Goal: Find specific page/section: Find specific page/section

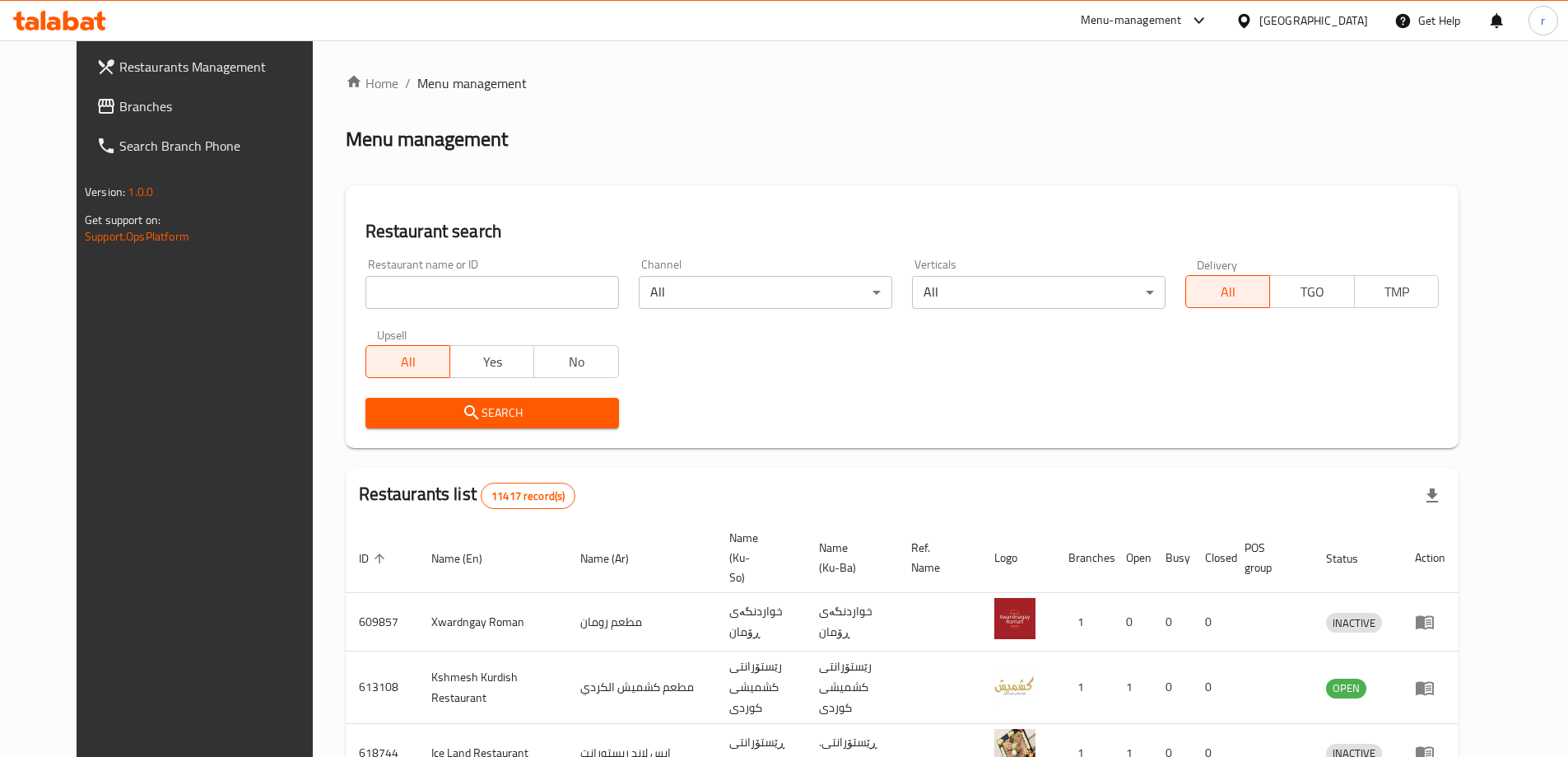
click at [418, 297] on input "search" at bounding box center [492, 292] width 253 height 33
paste input "Yum Box"
type input "Yum Box"
click at [378, 406] on span "Search" at bounding box center [491, 413] width 227 height 20
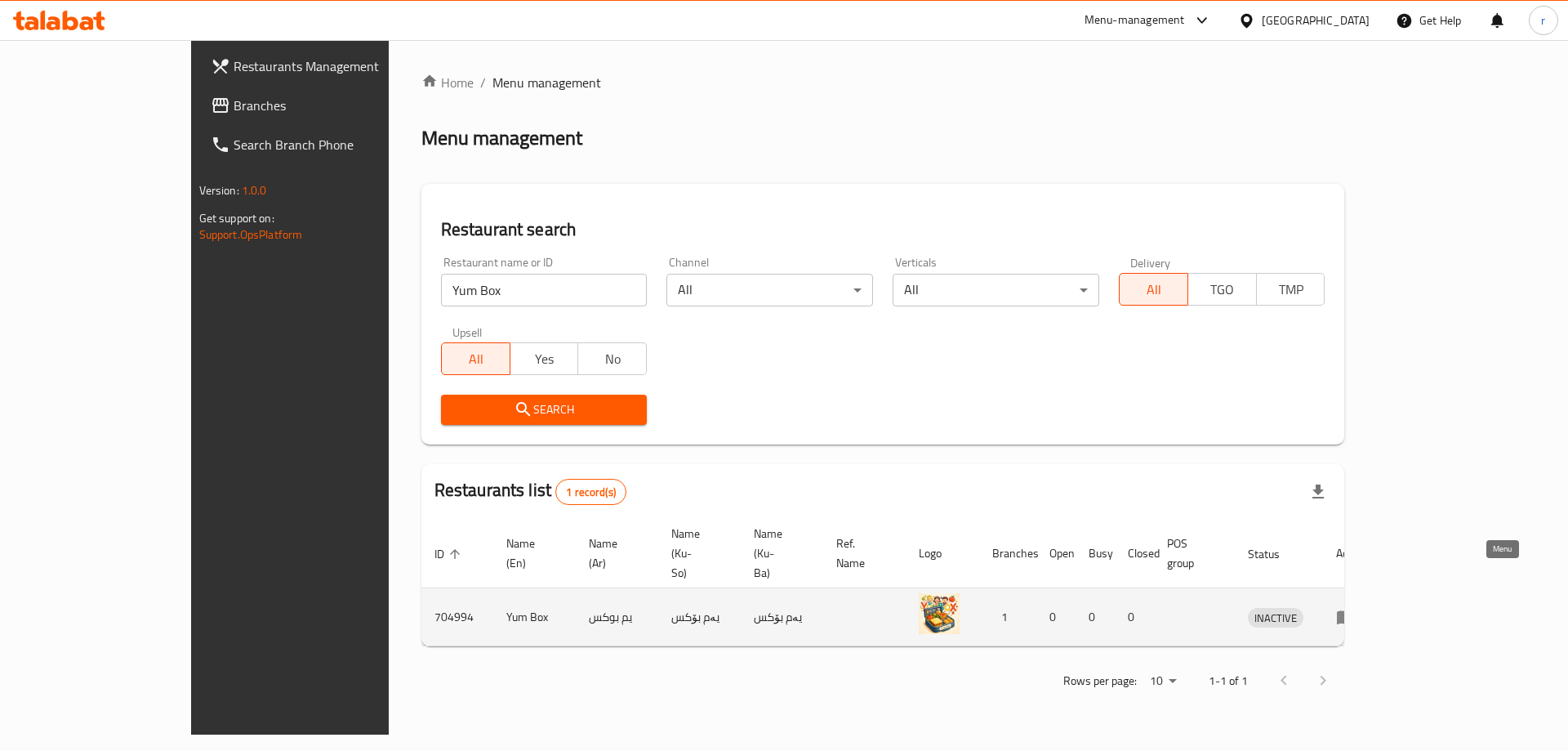
click at [1355, 611] on icon "enhanced table" at bounding box center [1345, 618] width 18 height 14
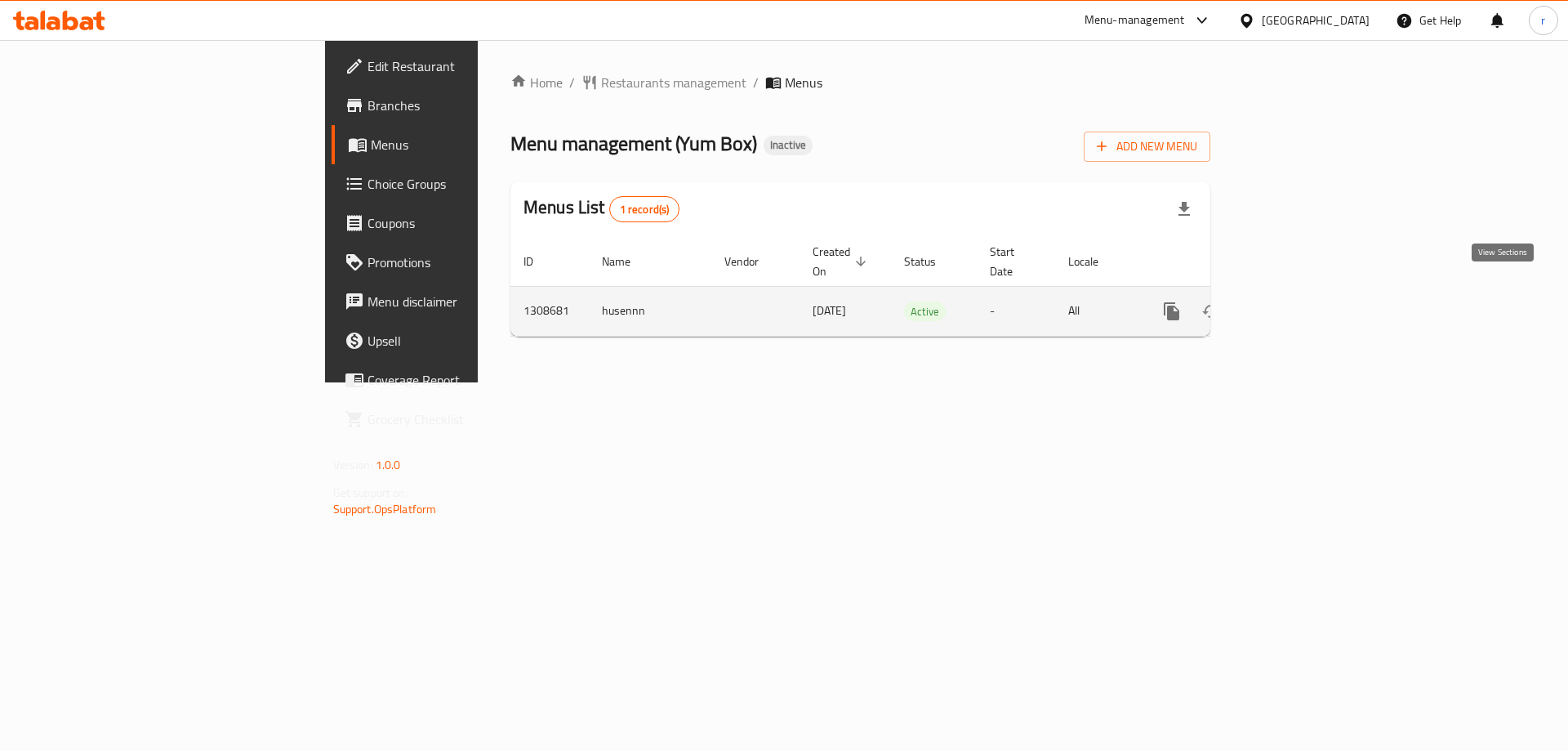
click at [1299, 301] on icon "enhanced table" at bounding box center [1289, 311] width 19 height 19
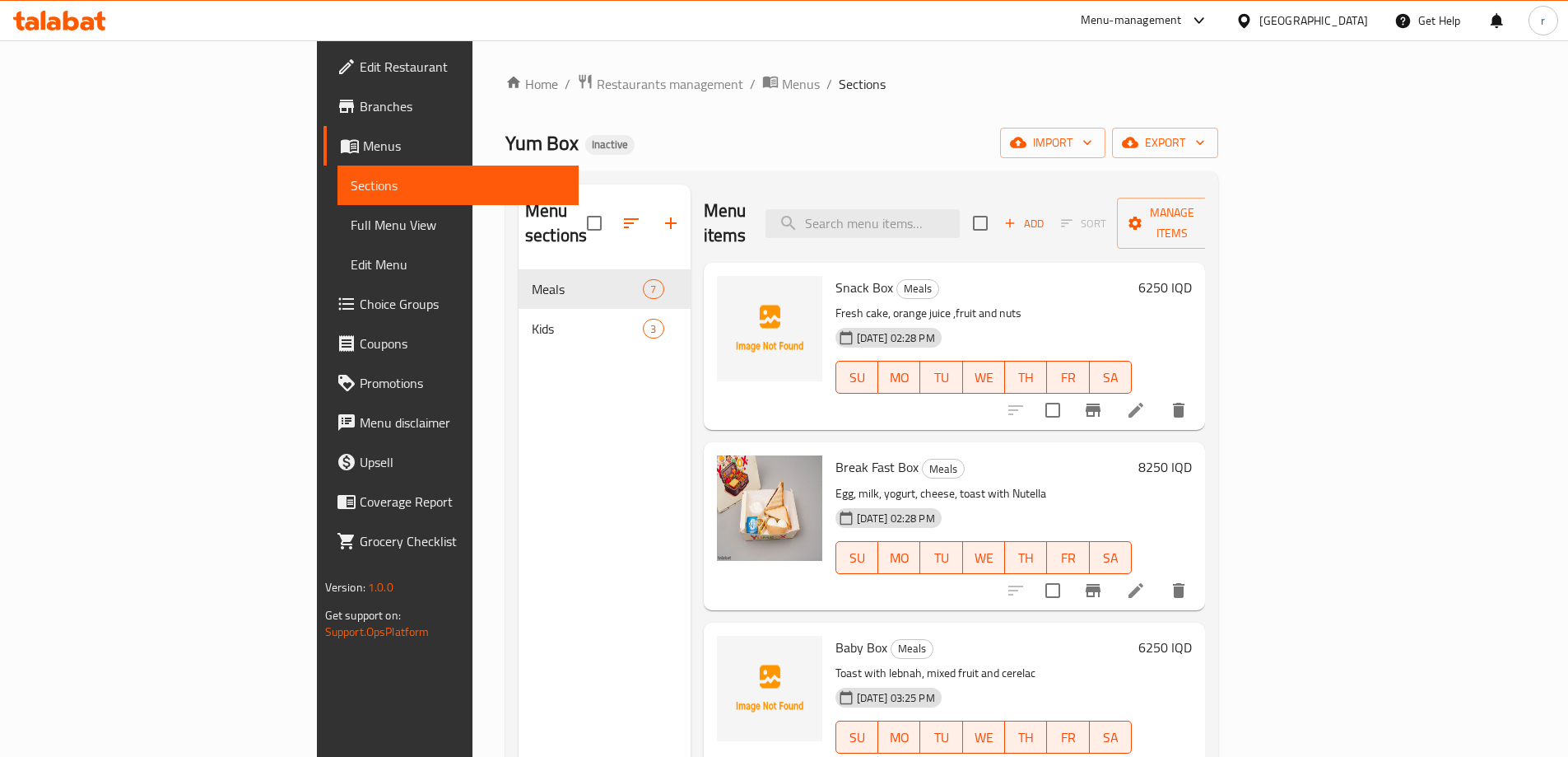
click at [350, 224] on span "Full Menu View" at bounding box center [457, 225] width 215 height 20
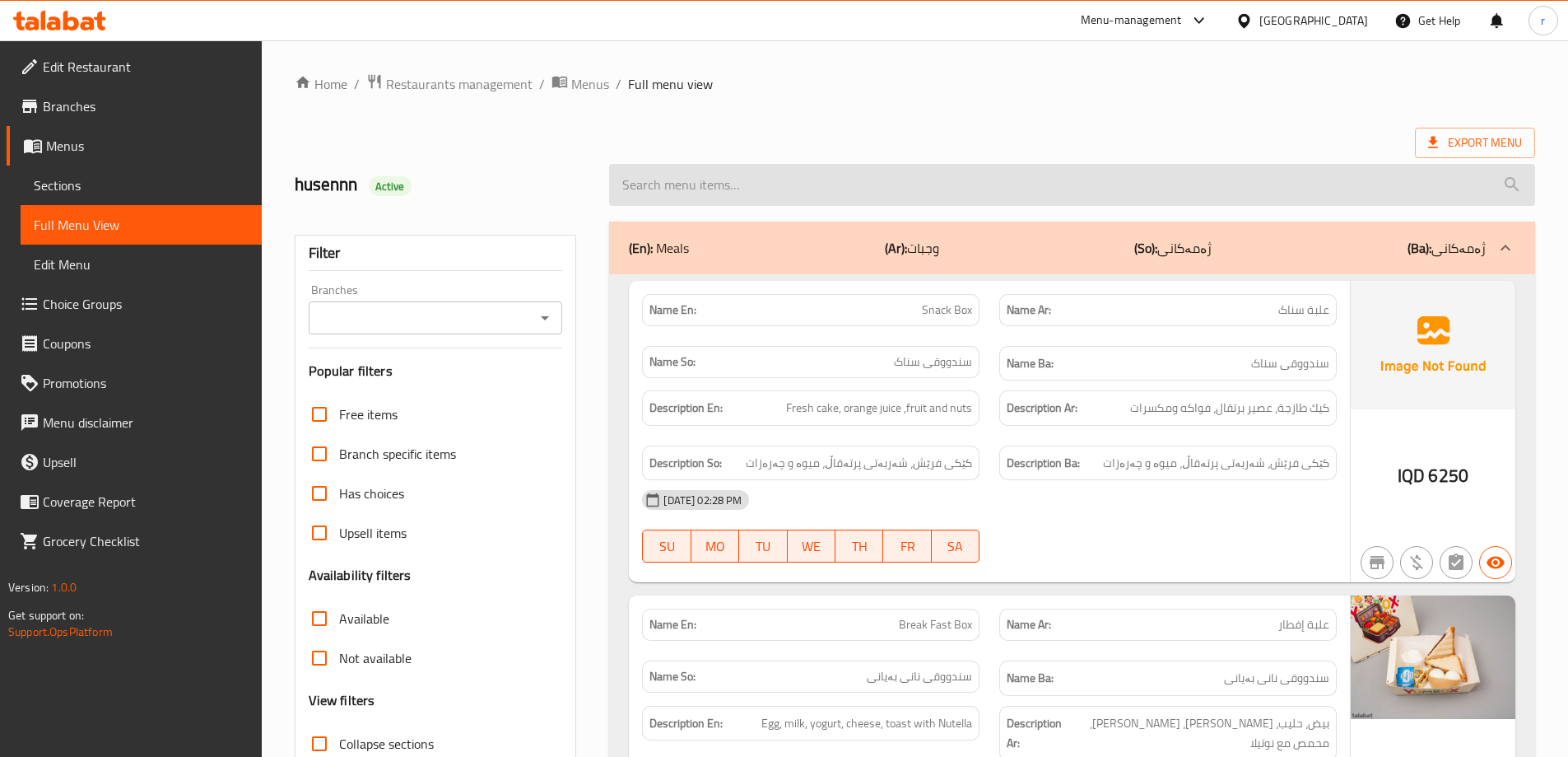
click at [715, 182] on input "search" at bounding box center [1071, 185] width 926 height 42
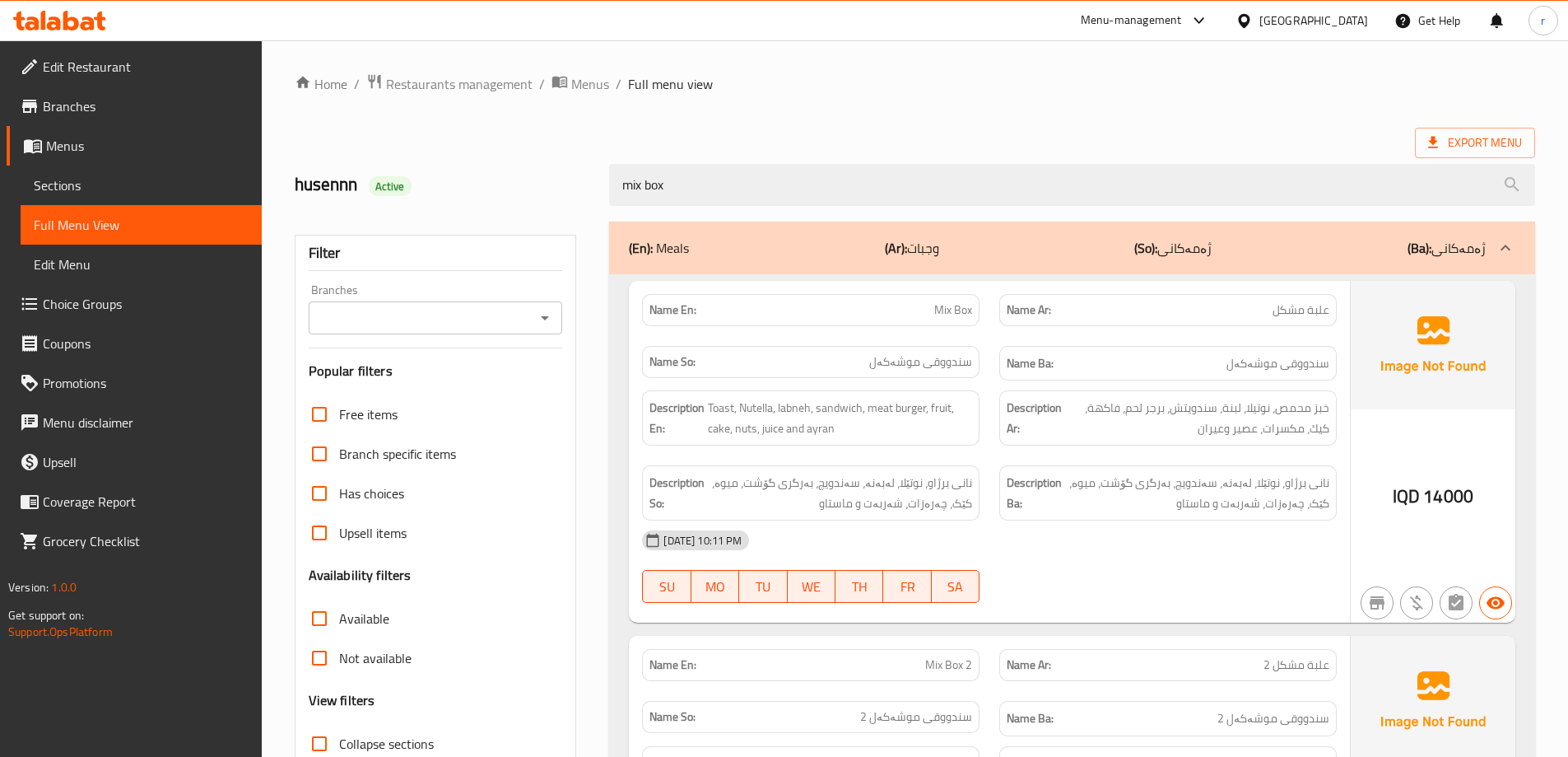
type input "mix box"
click at [830, 126] on div "Home / Restaurants management / Menus / Full menu view Export Menu husennn Acti…" at bounding box center [915, 542] width 1241 height 938
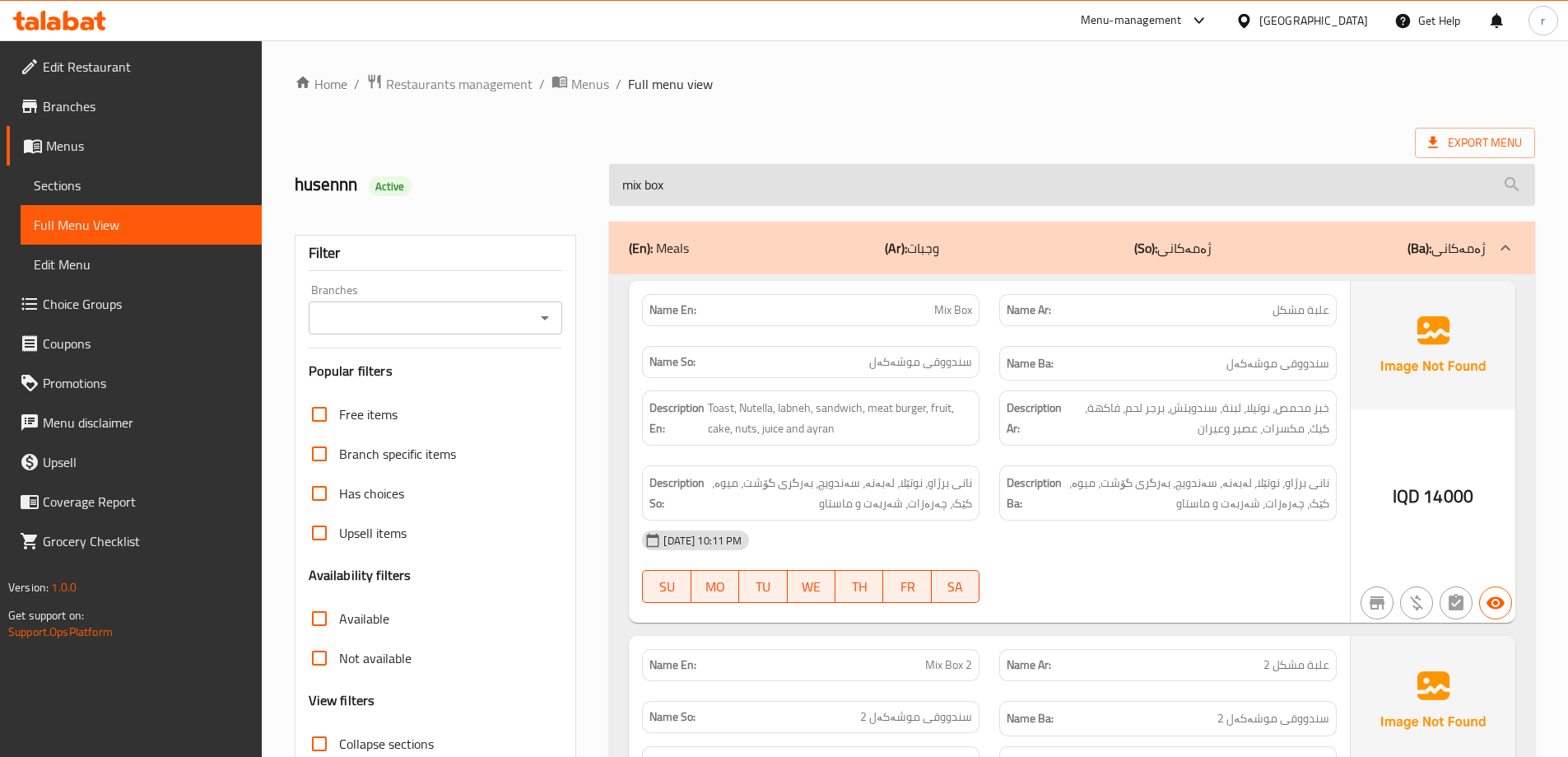
click at [687, 190] on input "mix box" at bounding box center [1071, 185] width 926 height 42
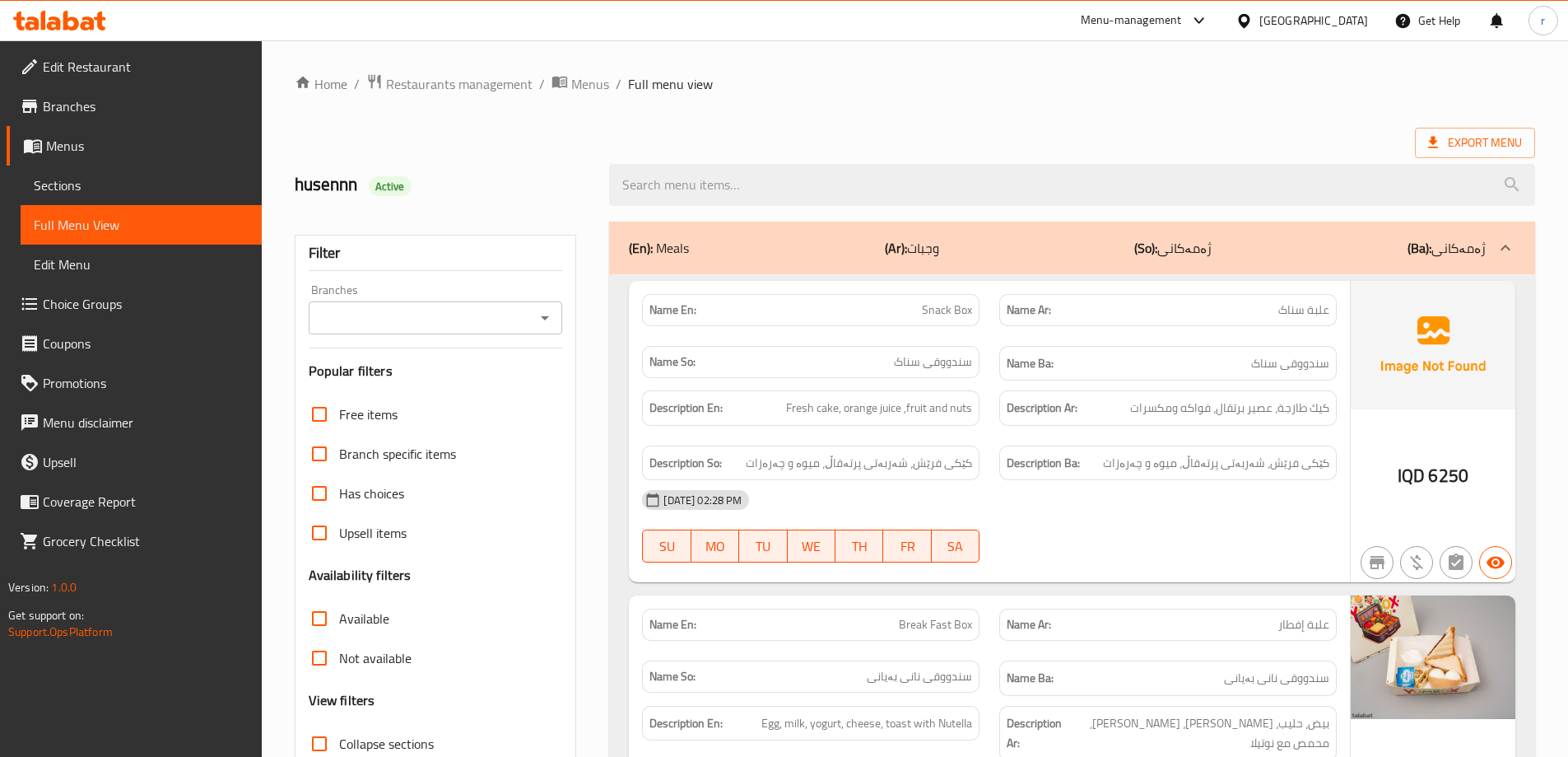
click at [952, 134] on div "Export Menu" at bounding box center [915, 143] width 1241 height 31
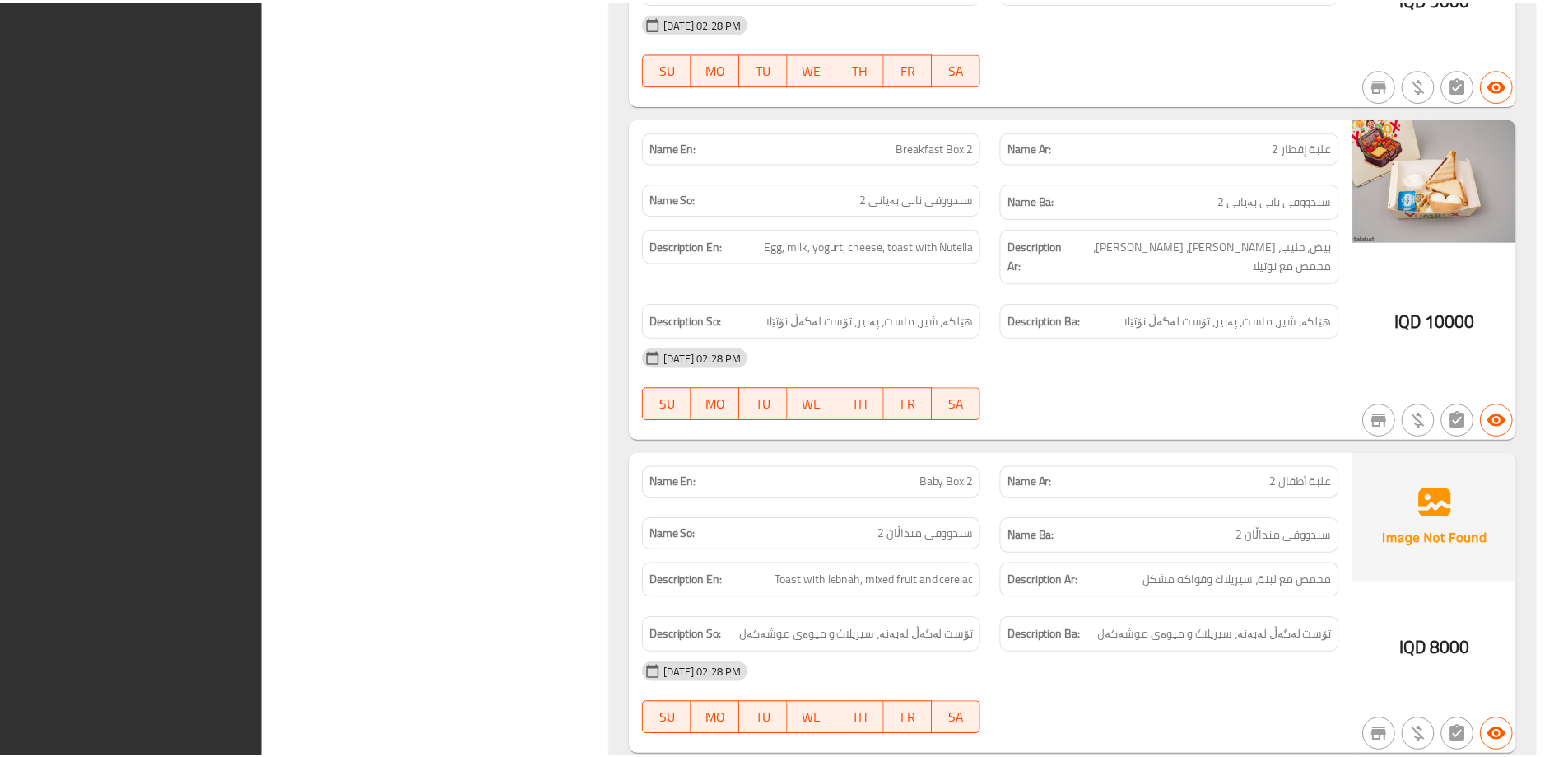
scroll to position [2980, 0]
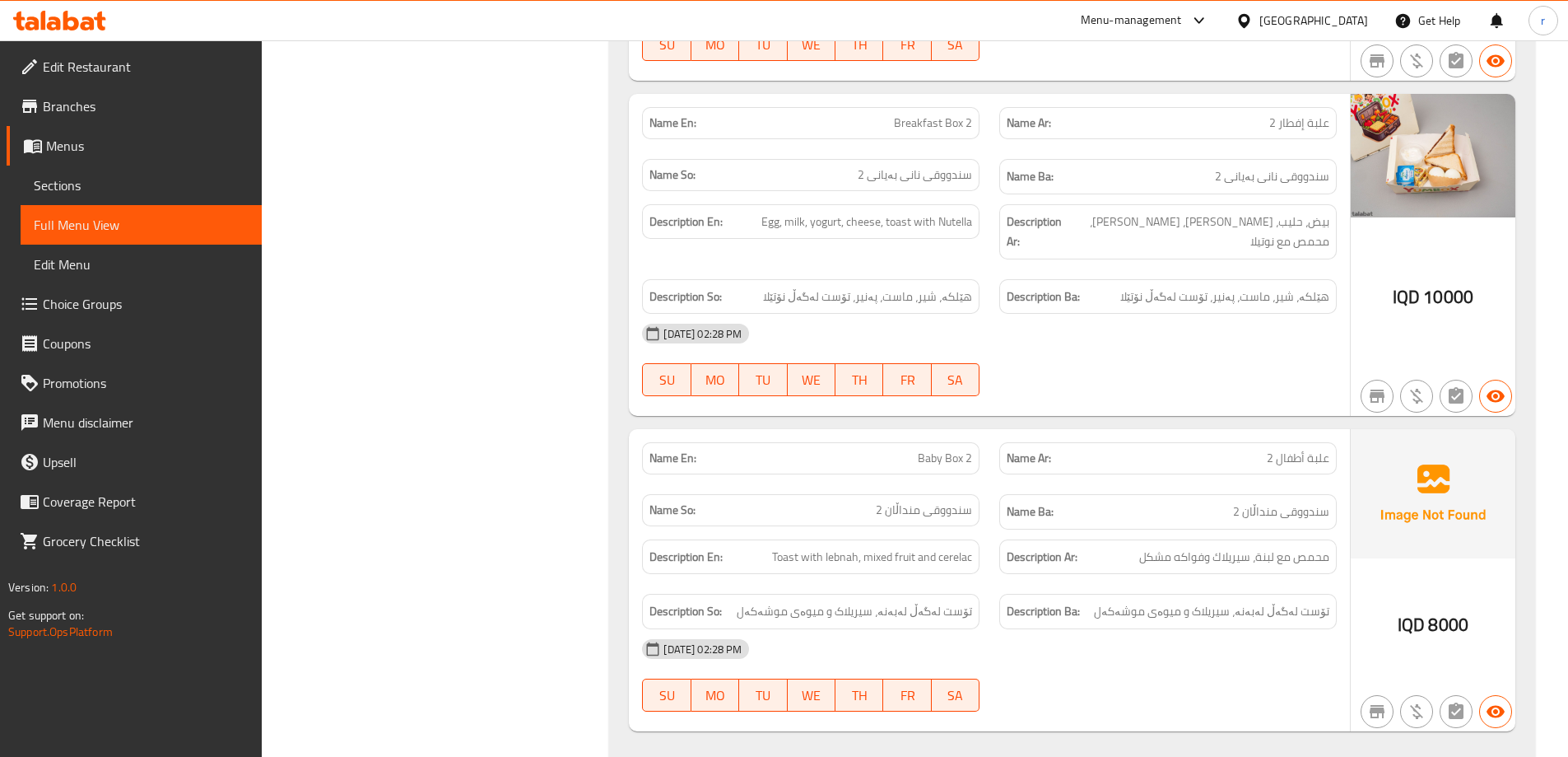
click at [131, 56] on link "Edit Restaurant" at bounding box center [134, 66] width 255 height 39
